Goal: Task Accomplishment & Management: Use online tool/utility

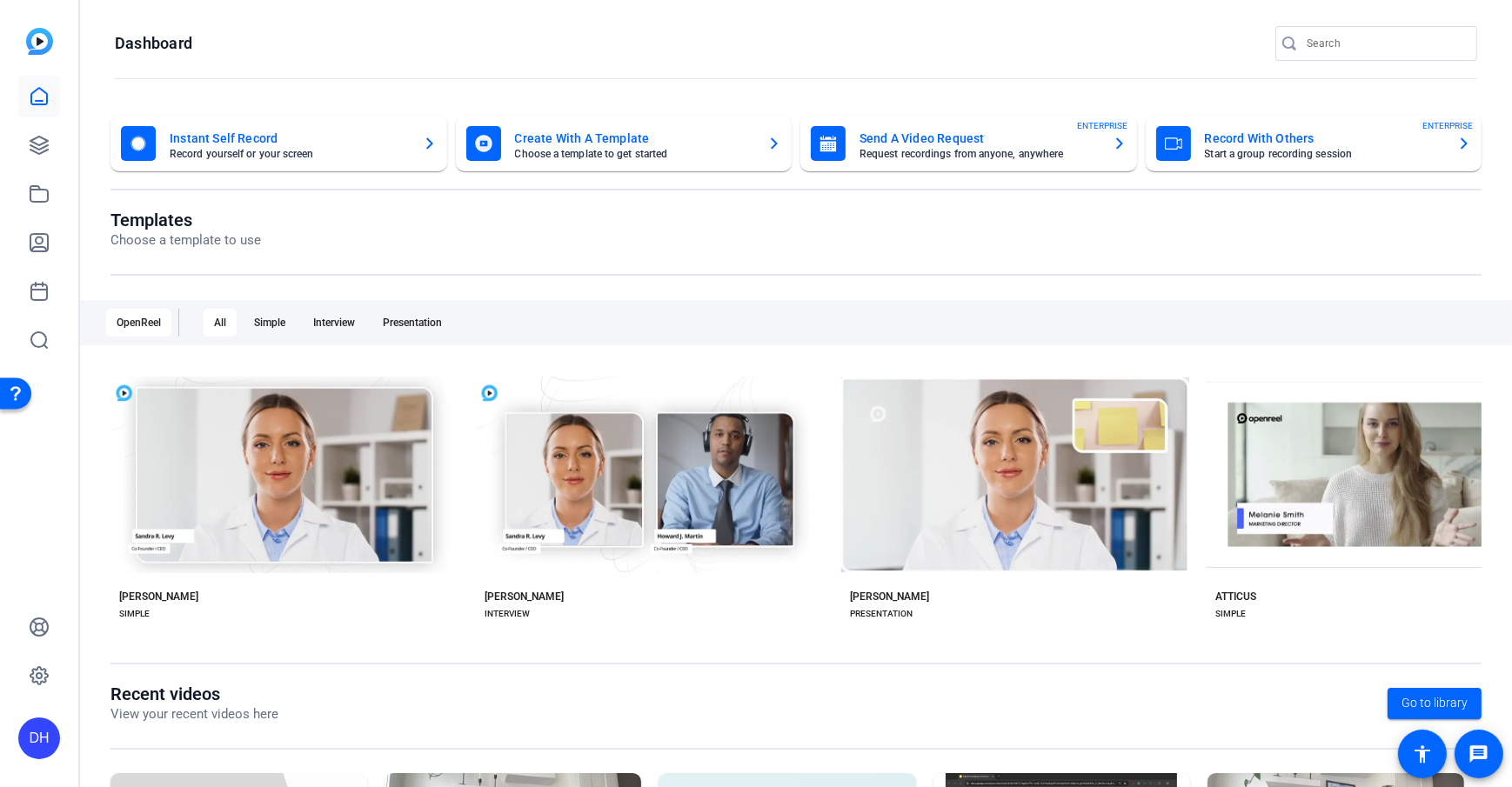
click at [609, 75] on openreel-divider-bar at bounding box center [796, 80] width 1362 height 38
click at [607, 38] on openreel-page-title "Dashboard" at bounding box center [796, 43] width 1362 height 35
click at [530, 51] on openreel-page-title "Dashboard" at bounding box center [796, 43] width 1362 height 35
click at [572, 87] on openreel-divider-bar at bounding box center [796, 80] width 1362 height 38
click at [448, 210] on openreel-page-title "Templates Choose a template to use" at bounding box center [796, 230] width 1371 height 41
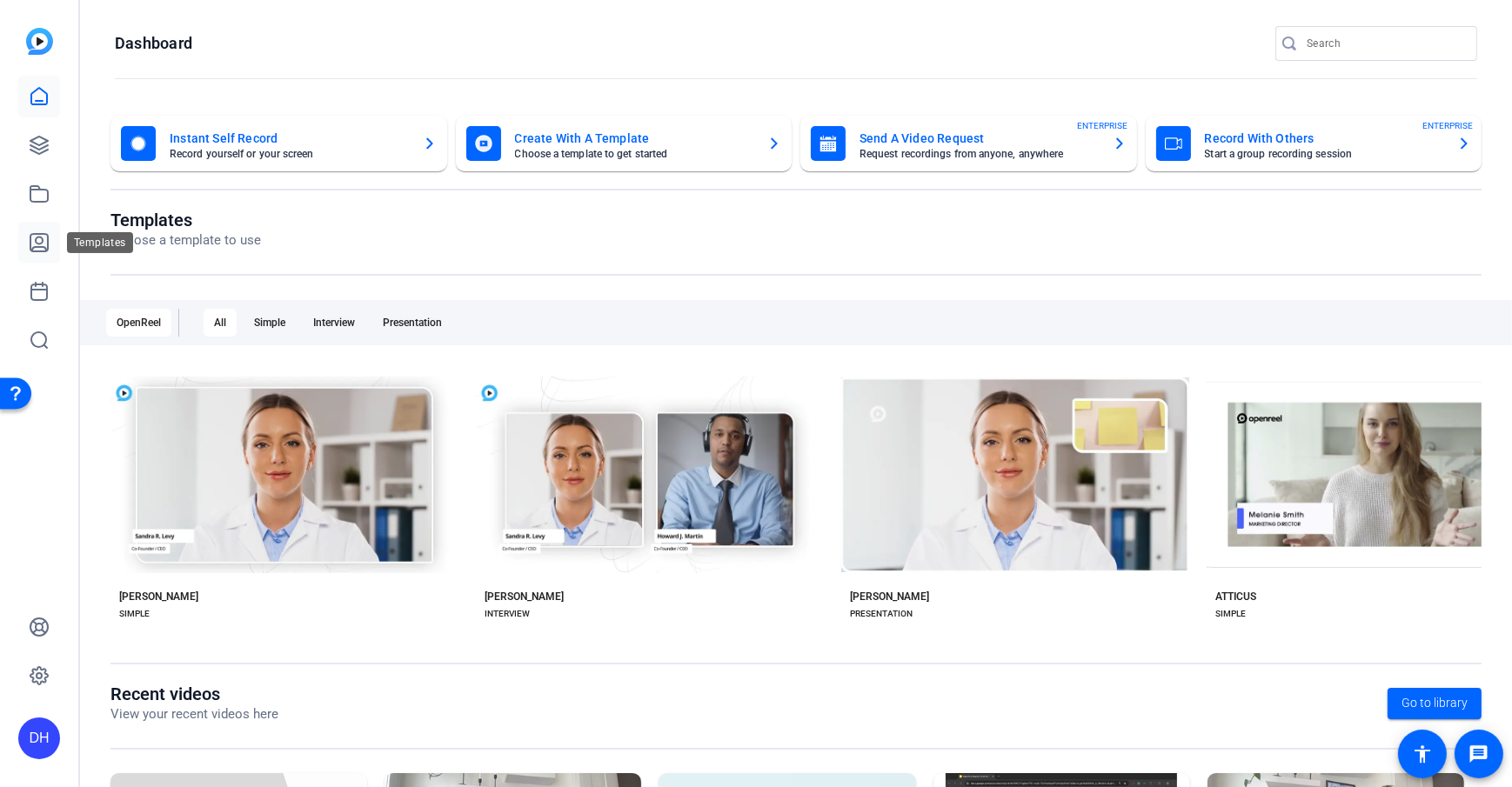
click at [40, 246] on icon at bounding box center [39, 242] width 17 height 17
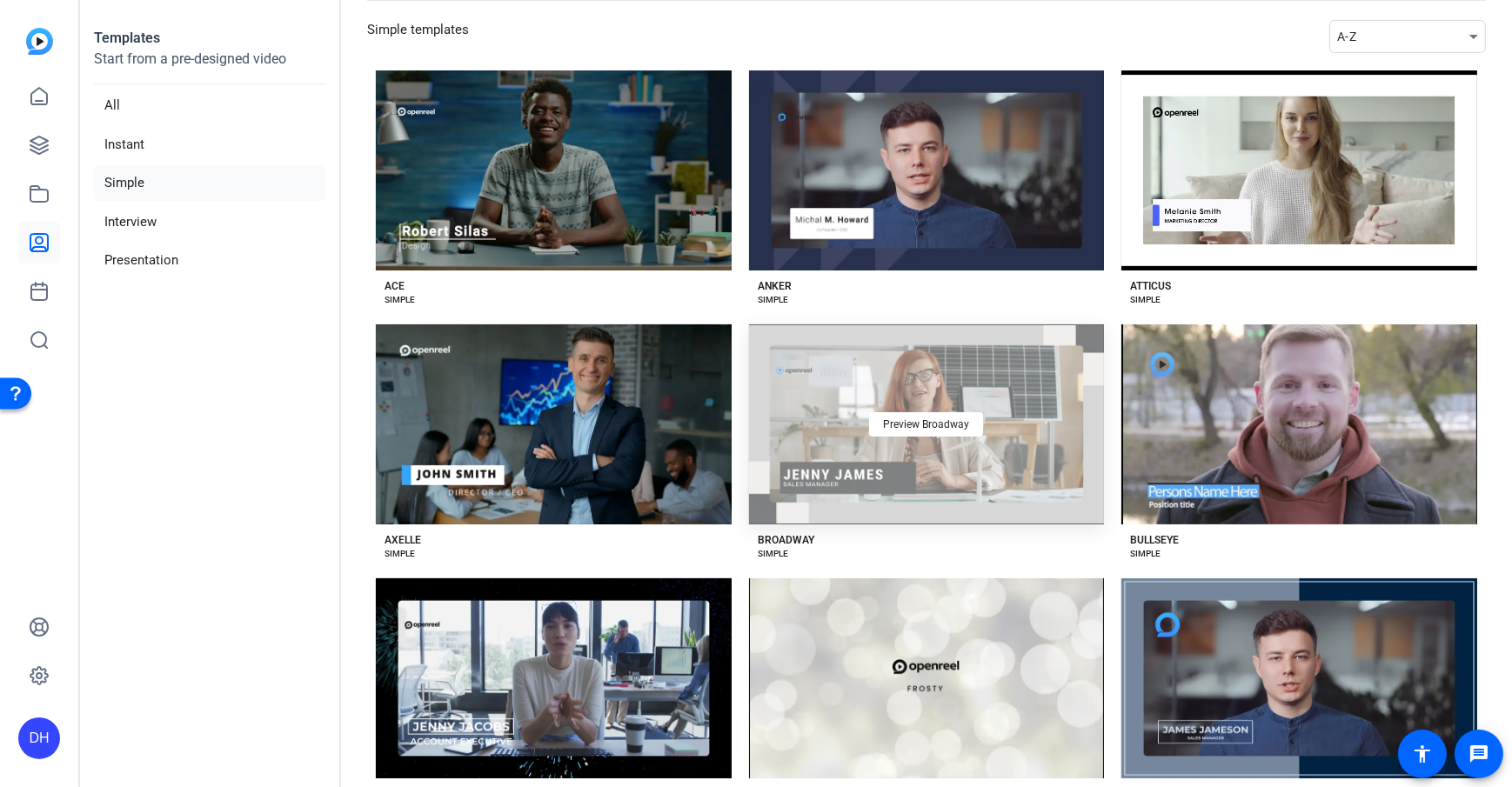
scroll to position [101, 0]
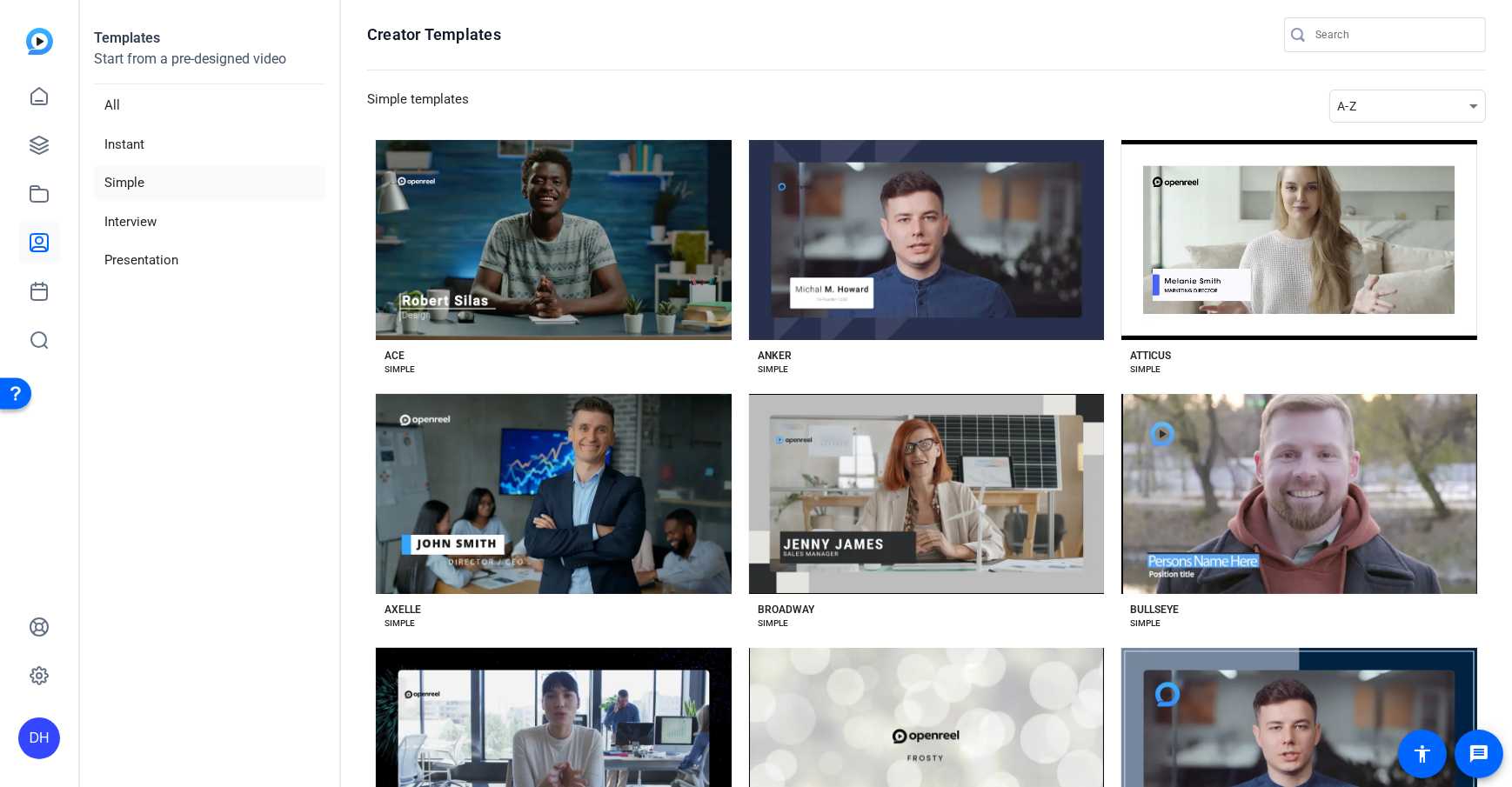
scroll to position [0, 0]
click at [716, 364] on div "ACE SIMPLE" at bounding box center [553, 358] width 356 height 37
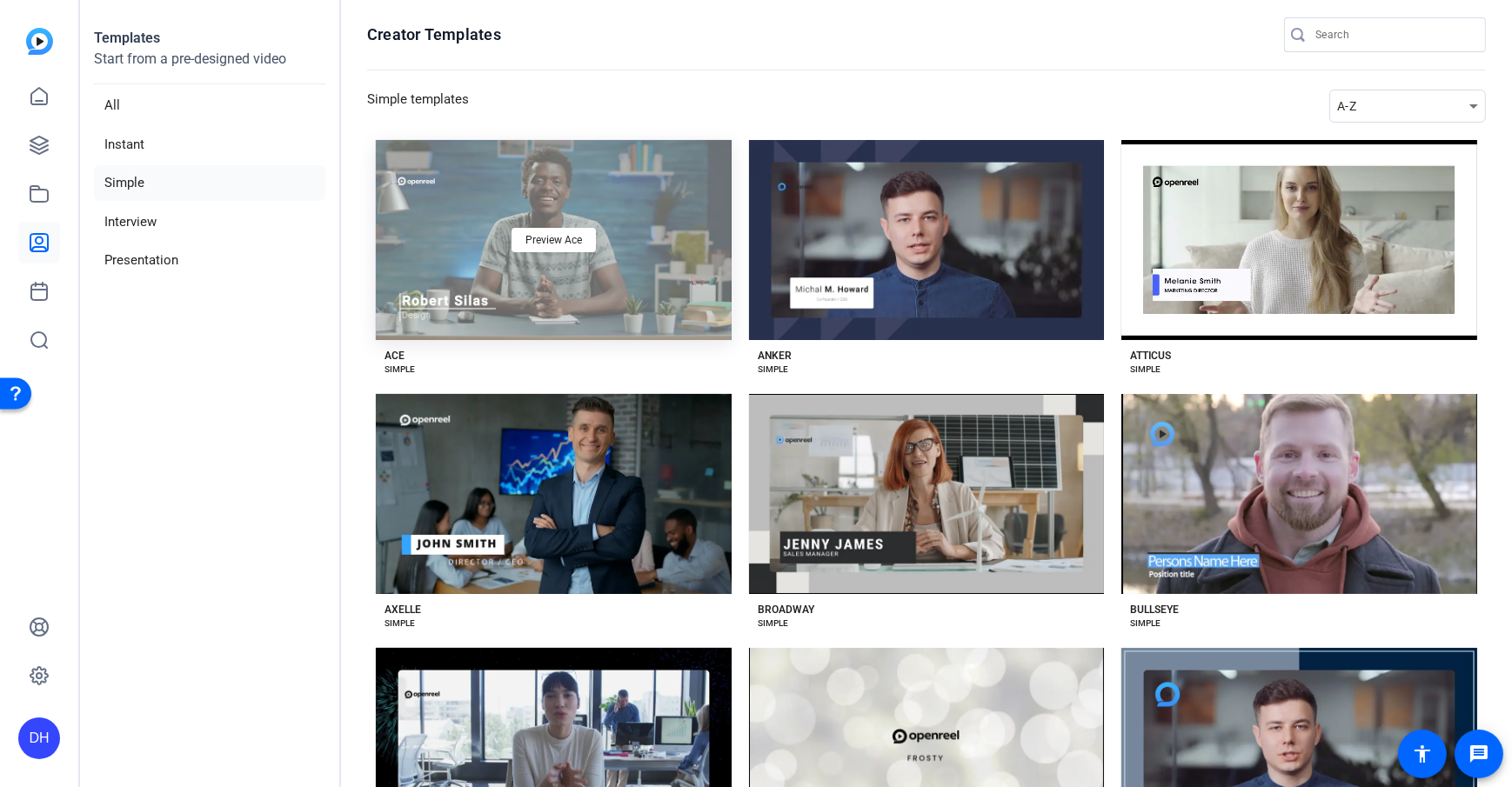
click at [599, 310] on div "Preview Ace" at bounding box center [553, 240] width 356 height 200
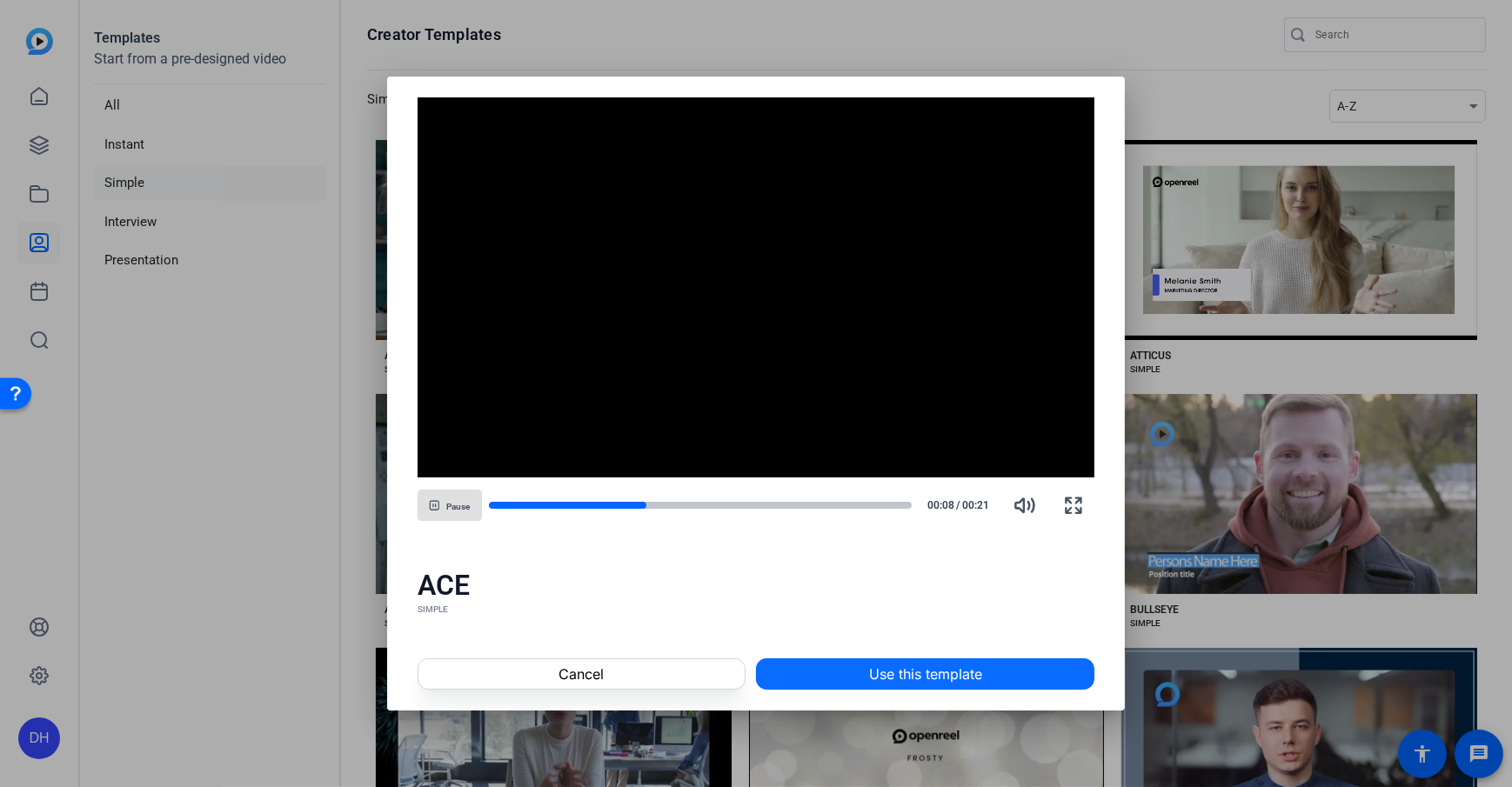
click at [959, 569] on span "Use this template" at bounding box center [925, 674] width 113 height 21
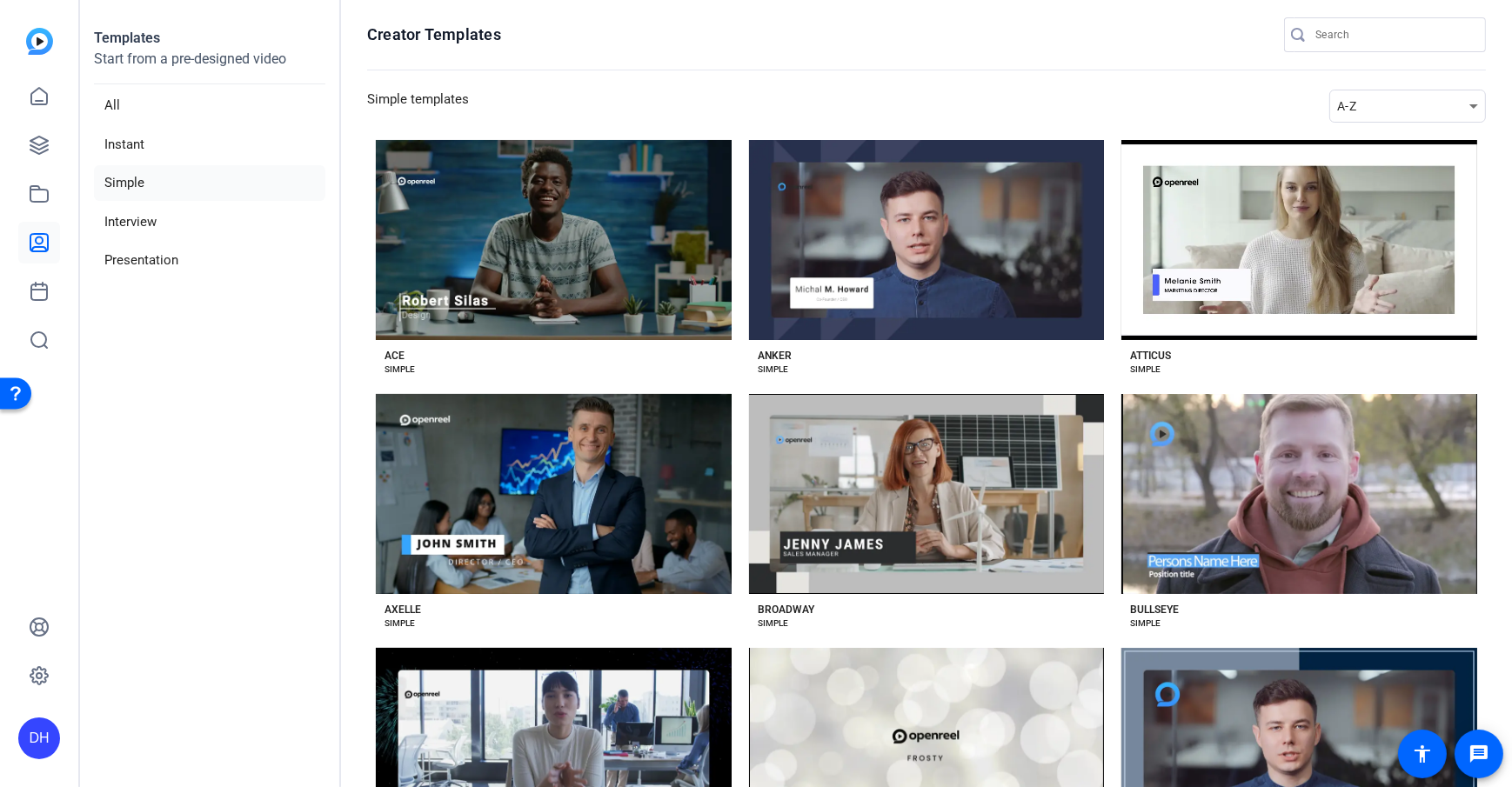
click at [220, 494] on aside "Templates Start from a pre-designed video All Instant Simple Interview Presenta…" at bounding box center [210, 394] width 261 height 787
click at [54, 110] on link at bounding box center [39, 96] width 41 height 41
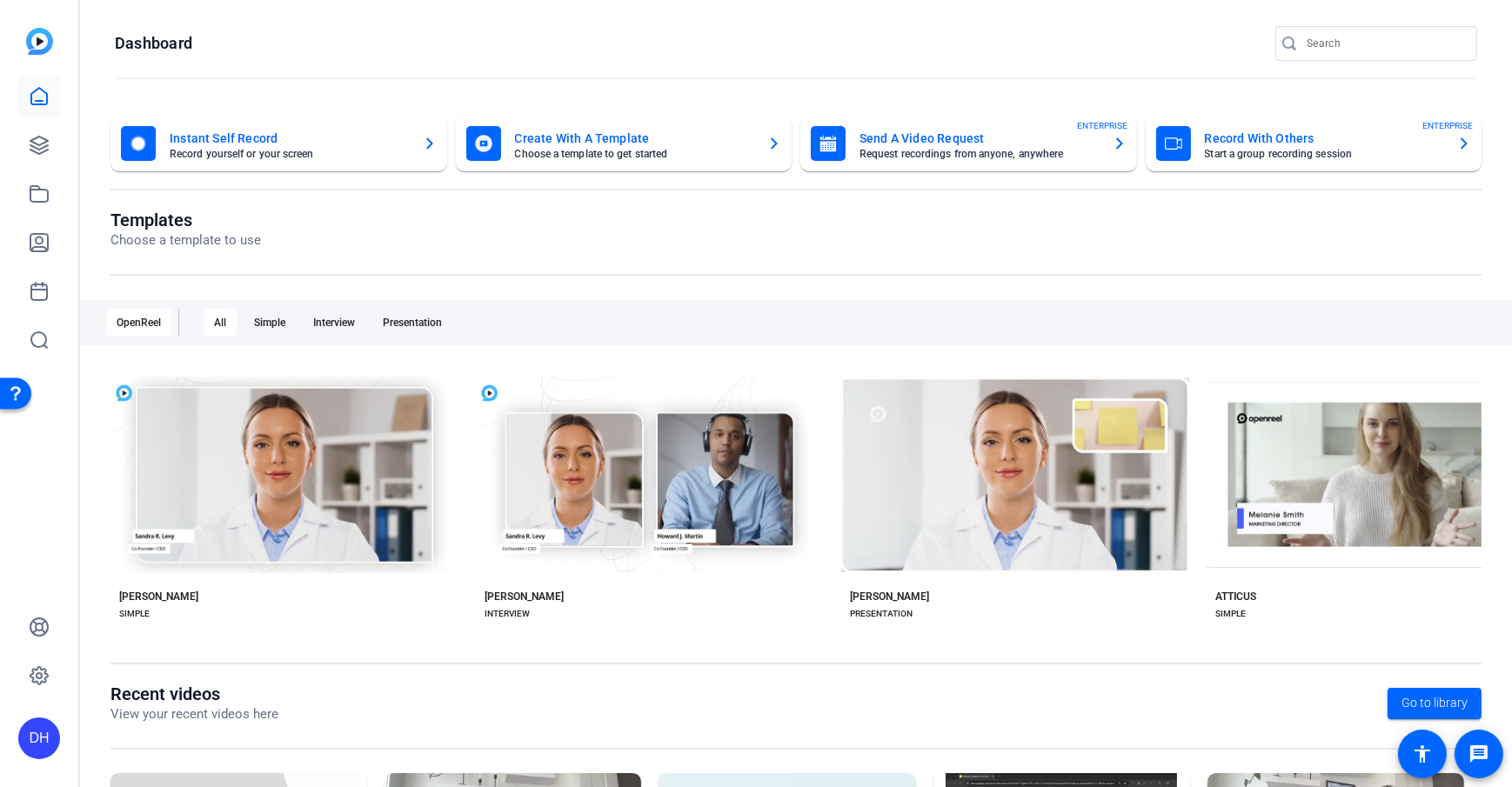
click at [366, 55] on openreel-page-title "Dashboard" at bounding box center [796, 43] width 1362 height 35
click at [46, 145] on icon at bounding box center [39, 145] width 17 height 17
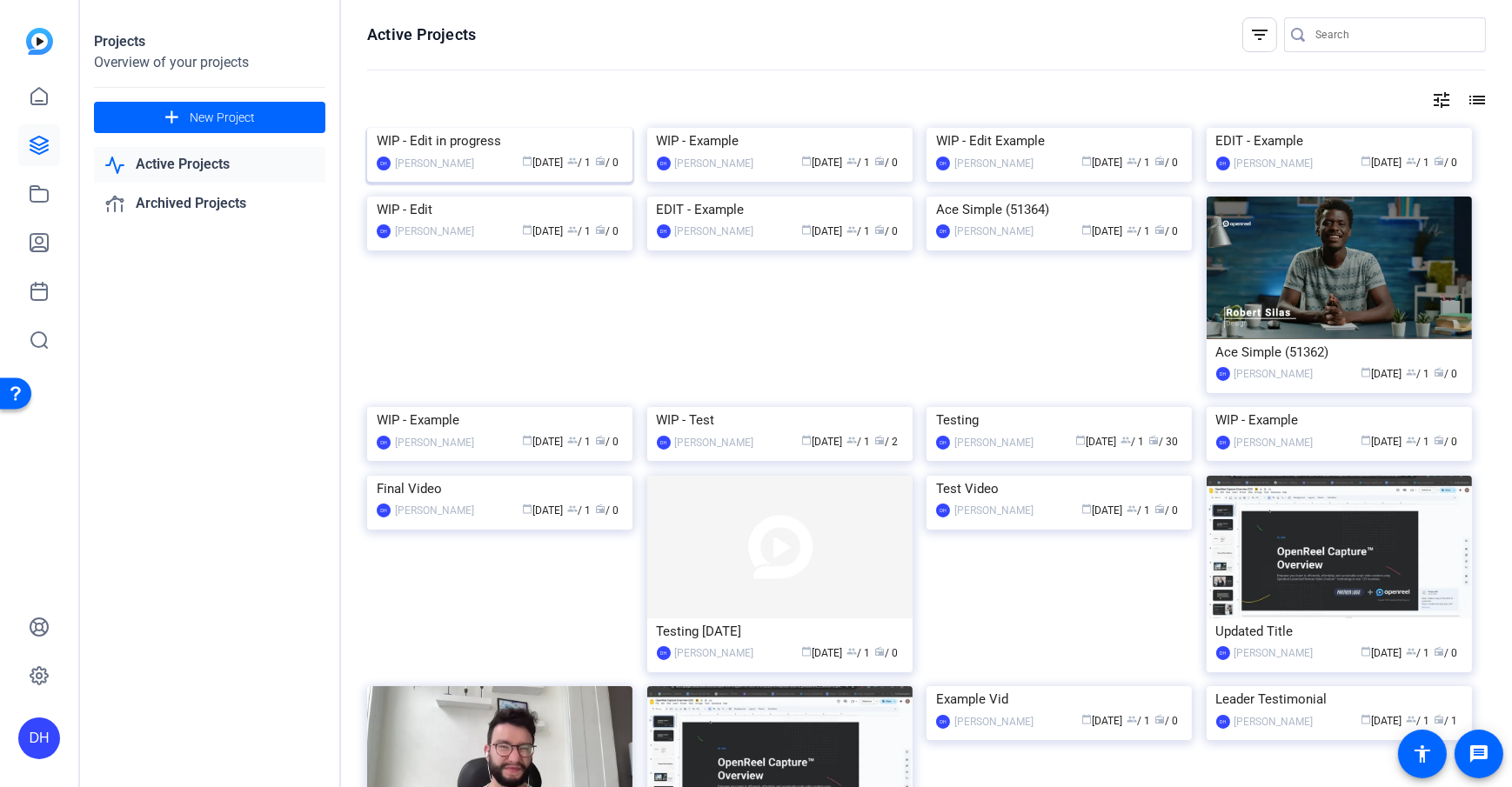
click at [466, 154] on div "WIP - Edit in progress" at bounding box center [500, 140] width 246 height 26
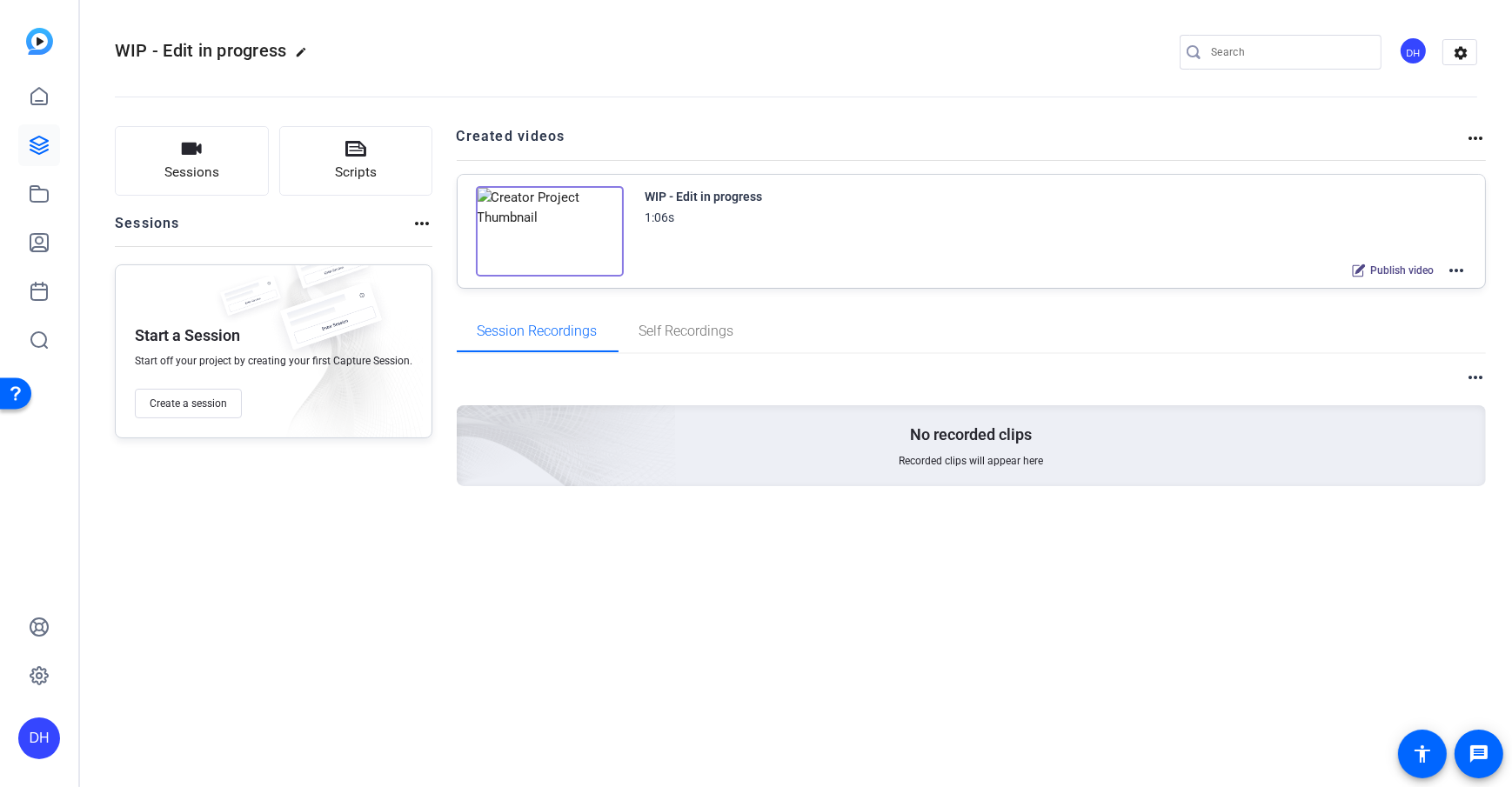
click at [1132, 270] on mat-icon "more_horiz" at bounding box center [1455, 270] width 21 height 21
click at [1132, 290] on span "Edit in Creator" at bounding box center [1393, 290] width 121 height 21
click at [1132, 269] on mat-icon "more_horiz" at bounding box center [1455, 270] width 21 height 21
click at [1132, 289] on span "Edit in Creator" at bounding box center [1393, 290] width 121 height 21
click at [52, 96] on link at bounding box center [39, 96] width 41 height 41
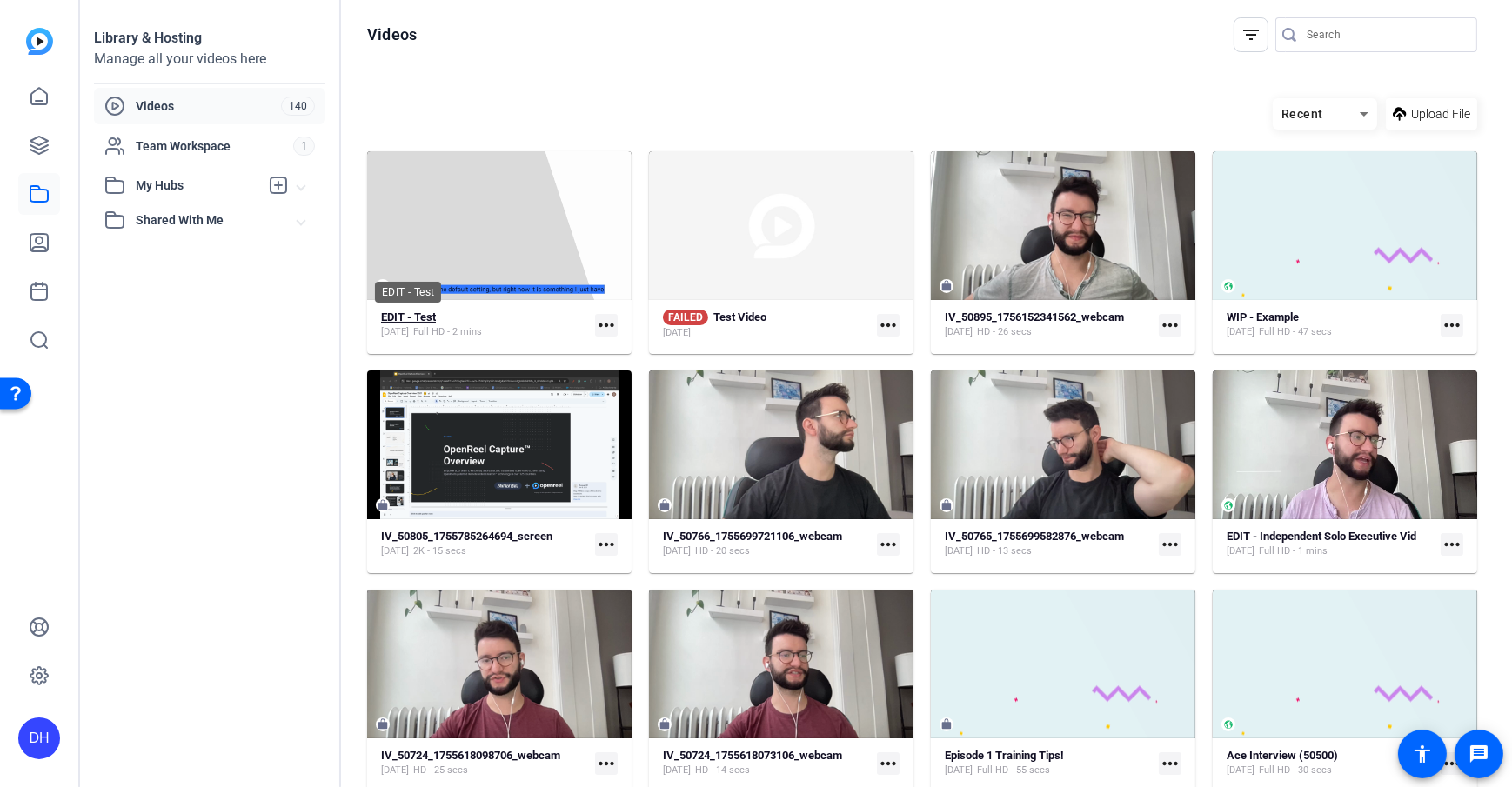
click at [410, 320] on strong "EDIT - Test" at bounding box center [408, 317] width 55 height 13
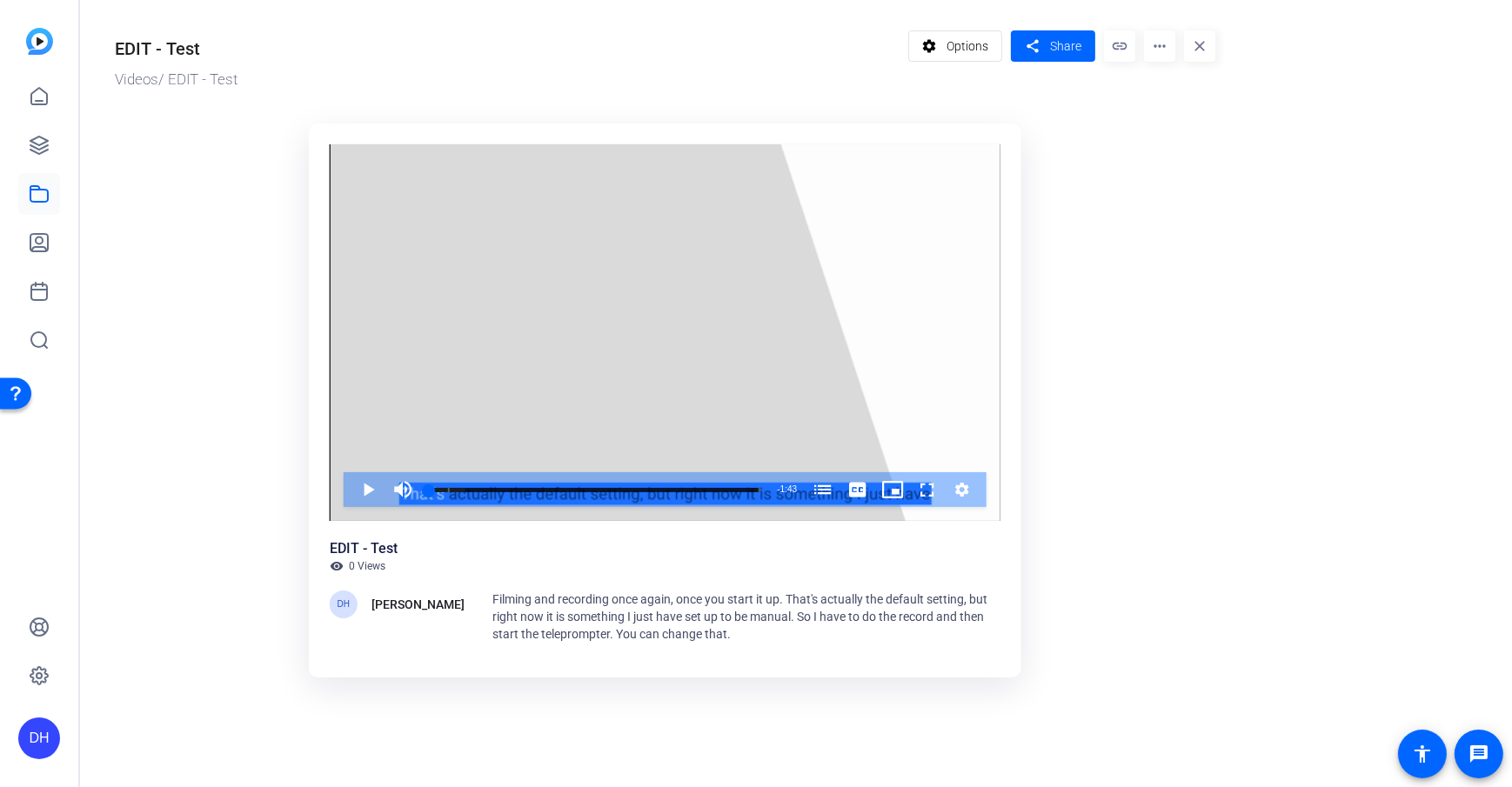
click at [1073, 287] on ktd-grid "Video Player is loading. Play Video Play Mute Current Time 0:00 / Duration 1:43…" at bounding box center [665, 404] width 1101 height 583
click at [1161, 47] on mat-icon "more_horiz" at bounding box center [1159, 46] width 31 height 31
click at [1087, 224] on div at bounding box center [756, 394] width 1512 height 787
